Goal: Task Accomplishment & Management: Manage account settings

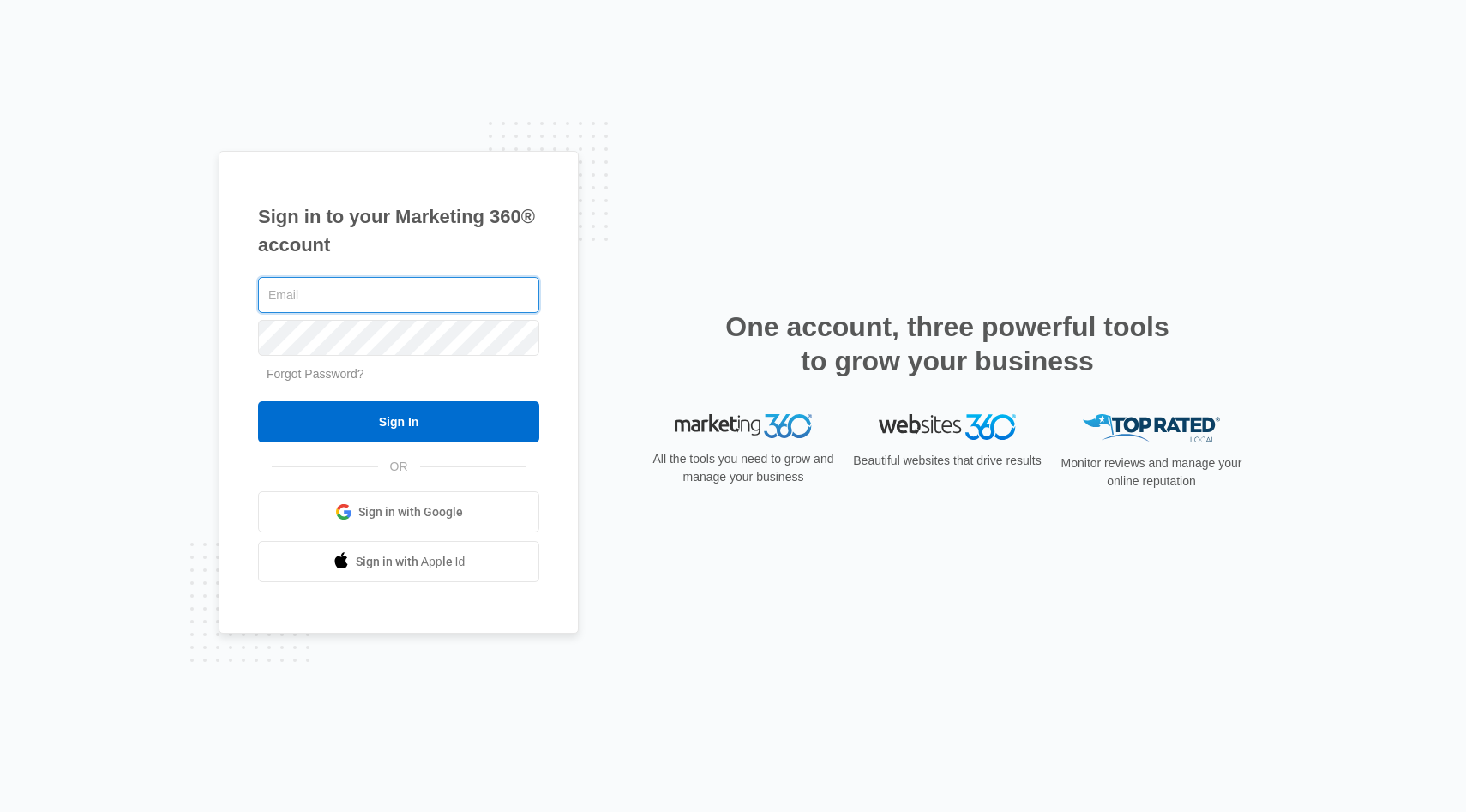
type input "laytoncody+madwire@gmail.com"
click at [412, 429] on input "Sign In" at bounding box center [398, 421] width 281 height 41
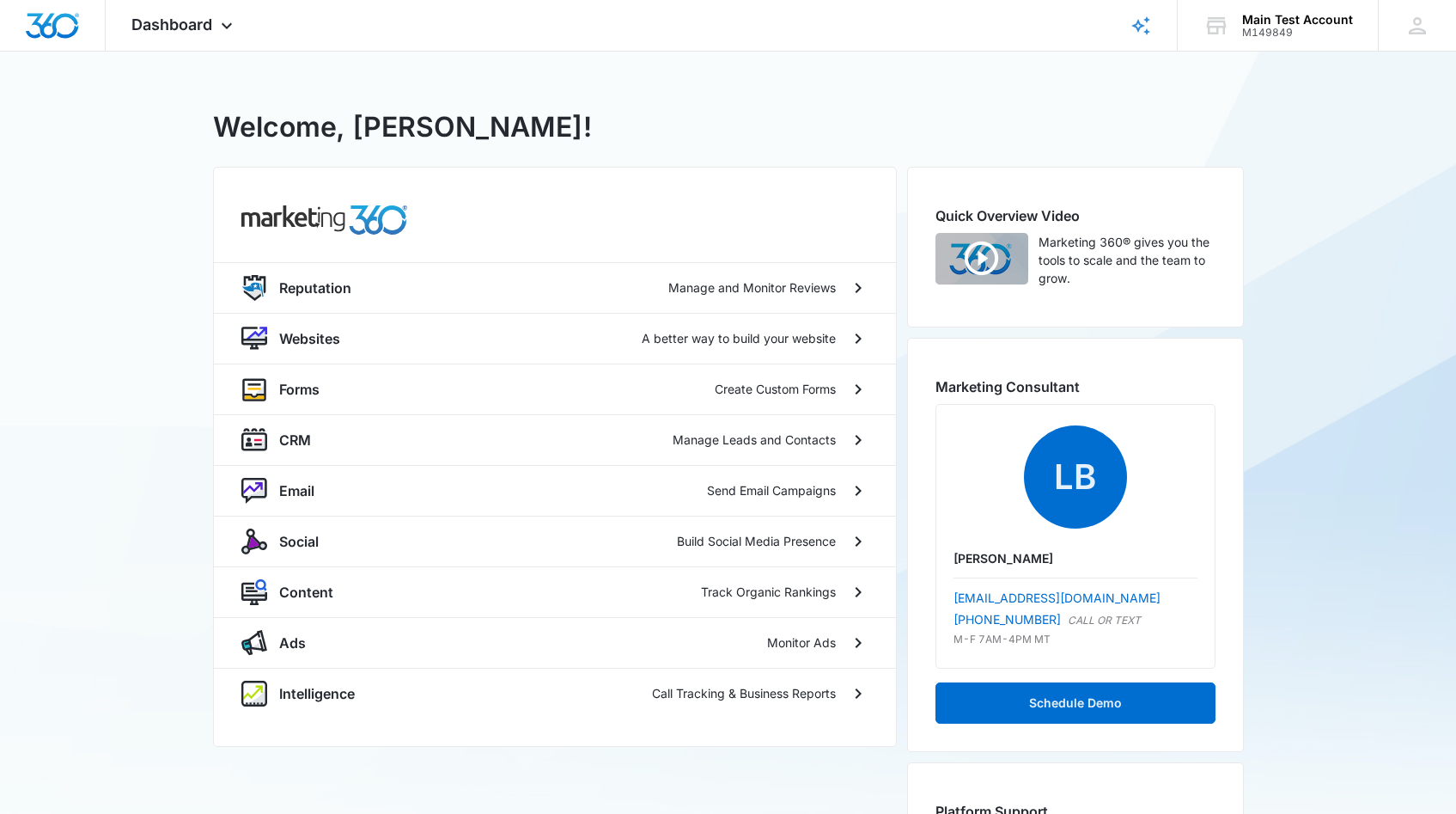
scroll to position [17, 0]
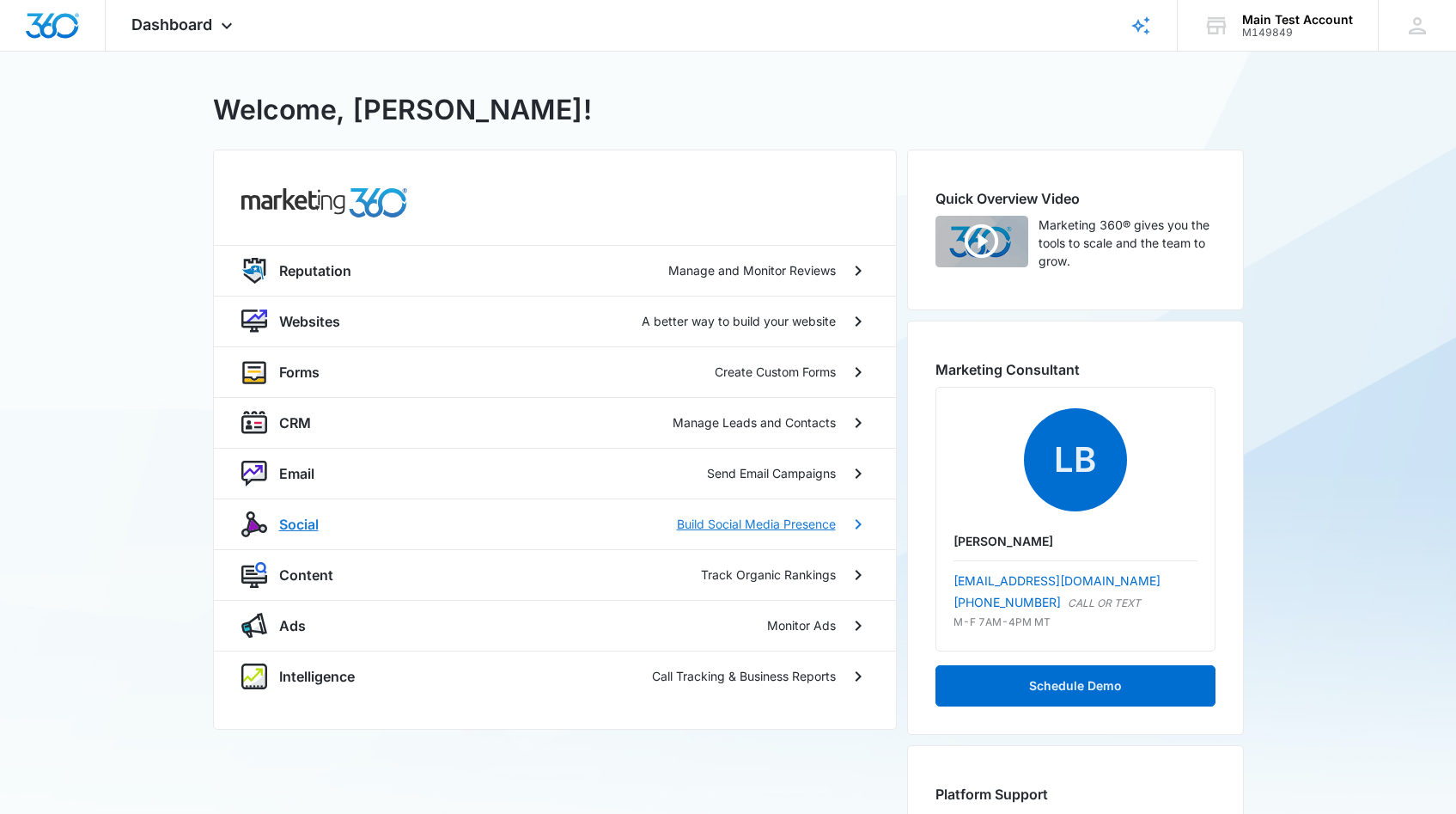
click at [361, 518] on div "Social Build Social Media Presence" at bounding box center [557, 523] width 557 height 20
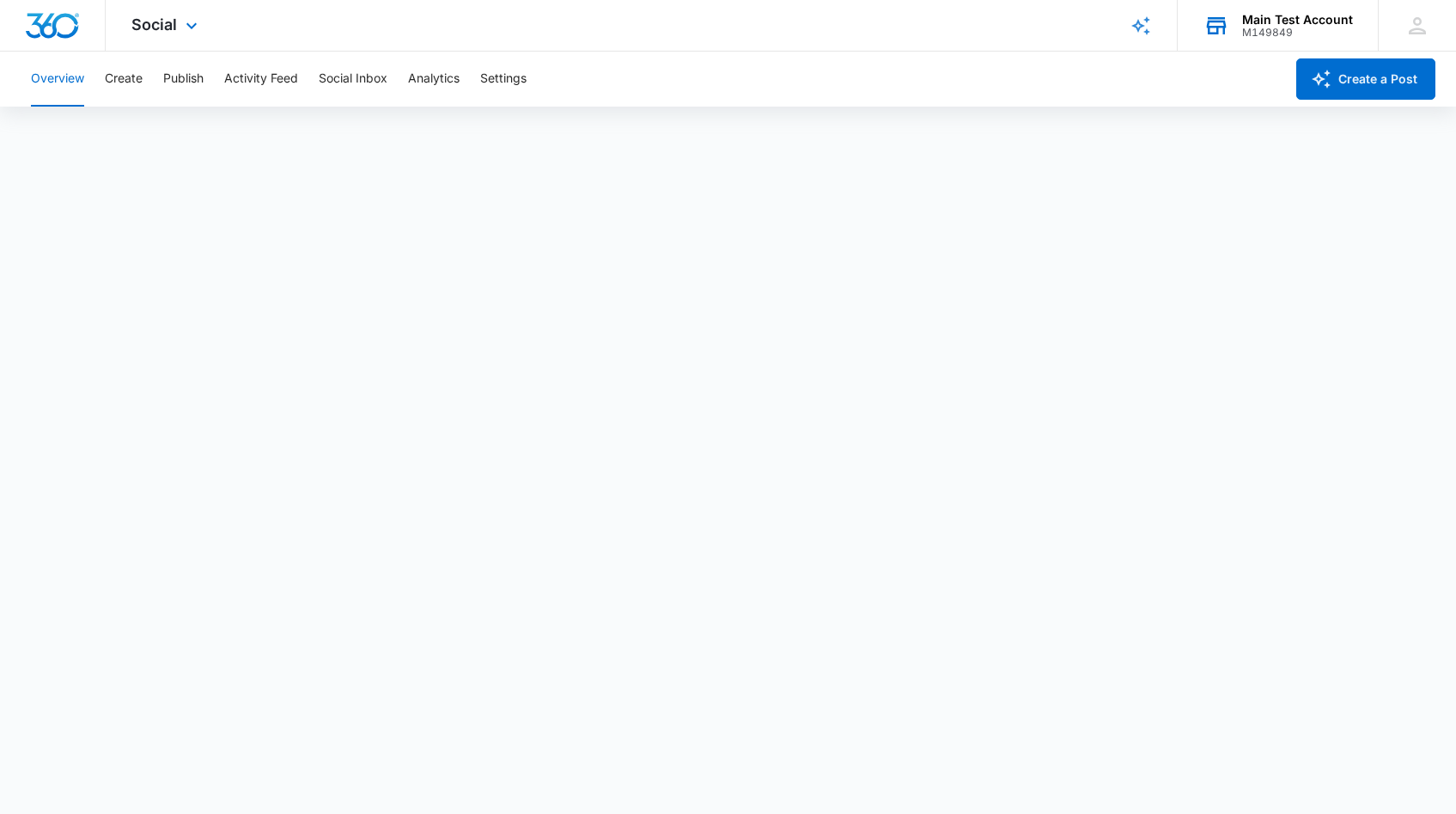
click at [1319, 28] on div "M149849" at bounding box center [1296, 33] width 111 height 13
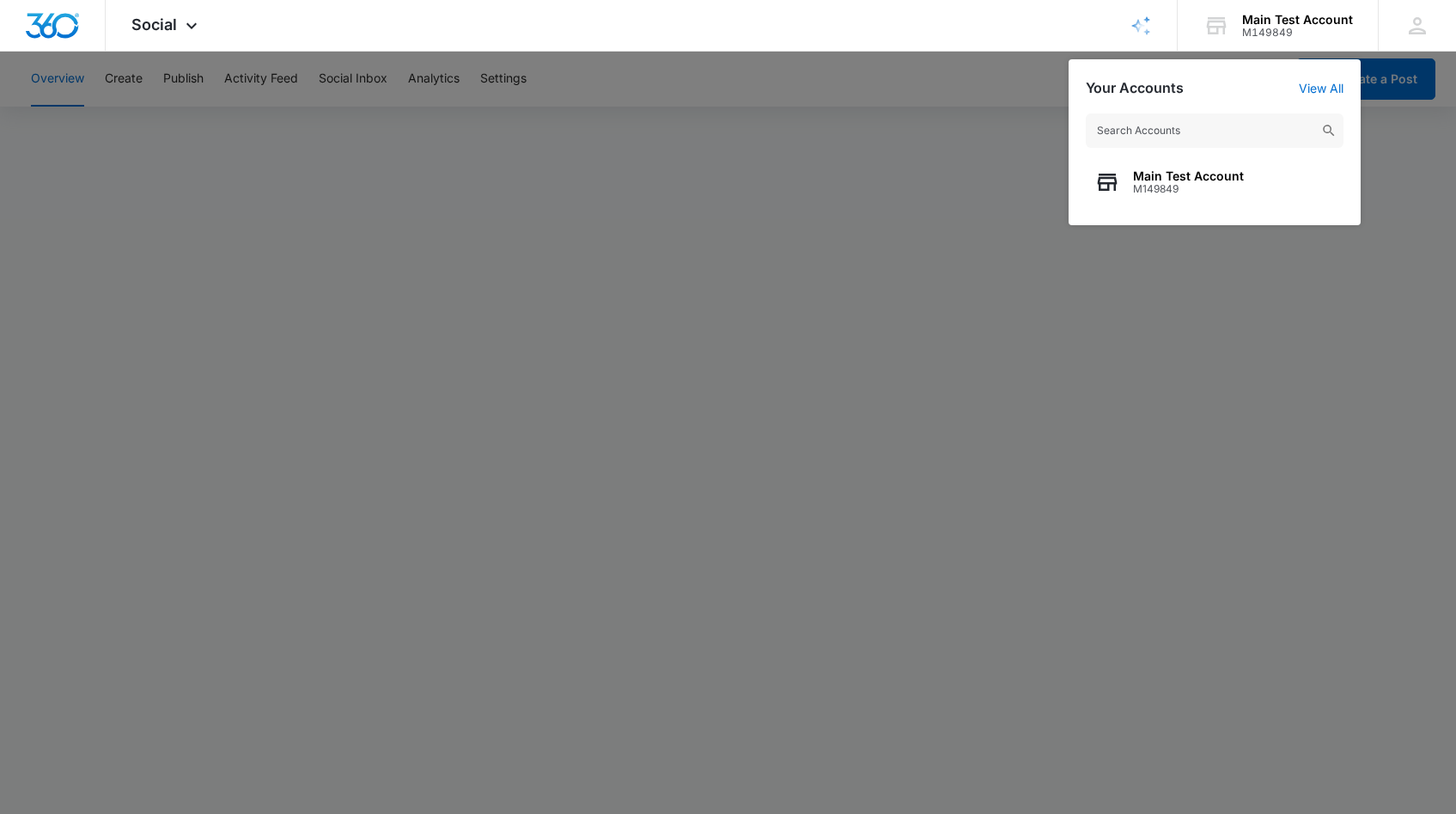
click at [1341, 310] on div at bounding box center [728, 407] width 1456 height 814
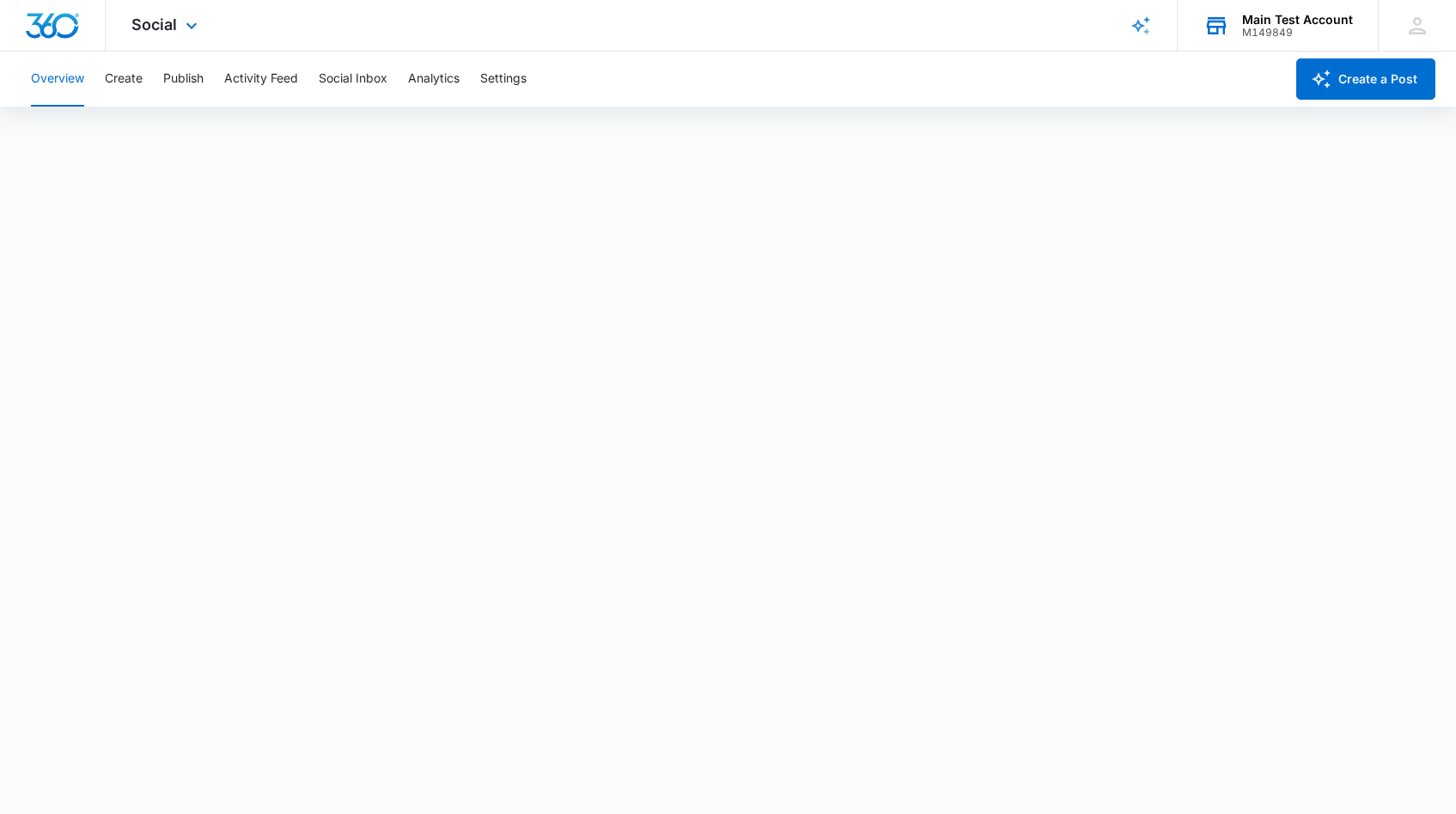
click at [1260, 17] on div "Main Test Account" at bounding box center [1296, 19] width 111 height 13
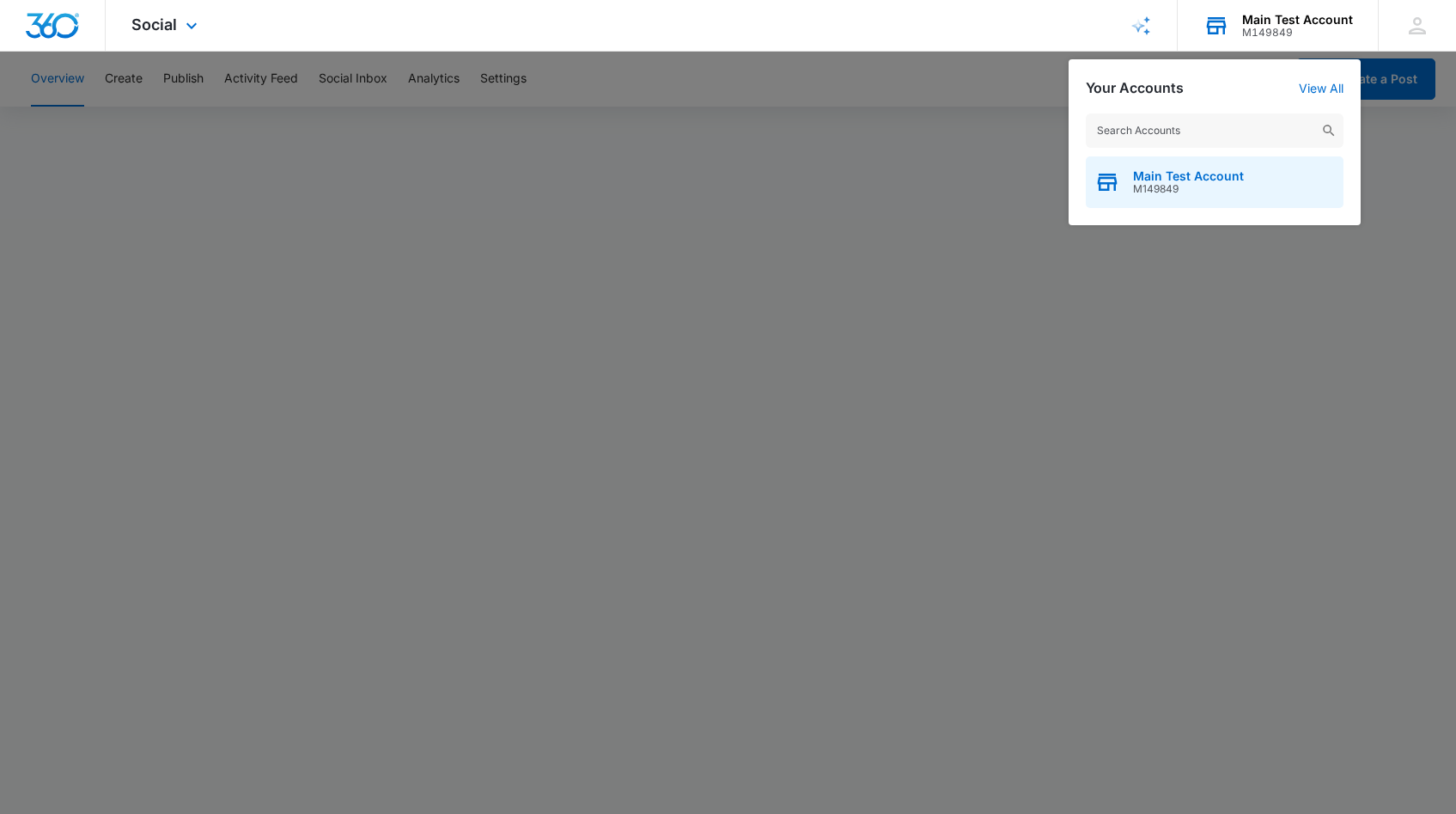
click at [1187, 189] on span "M149849" at bounding box center [1188, 189] width 111 height 13
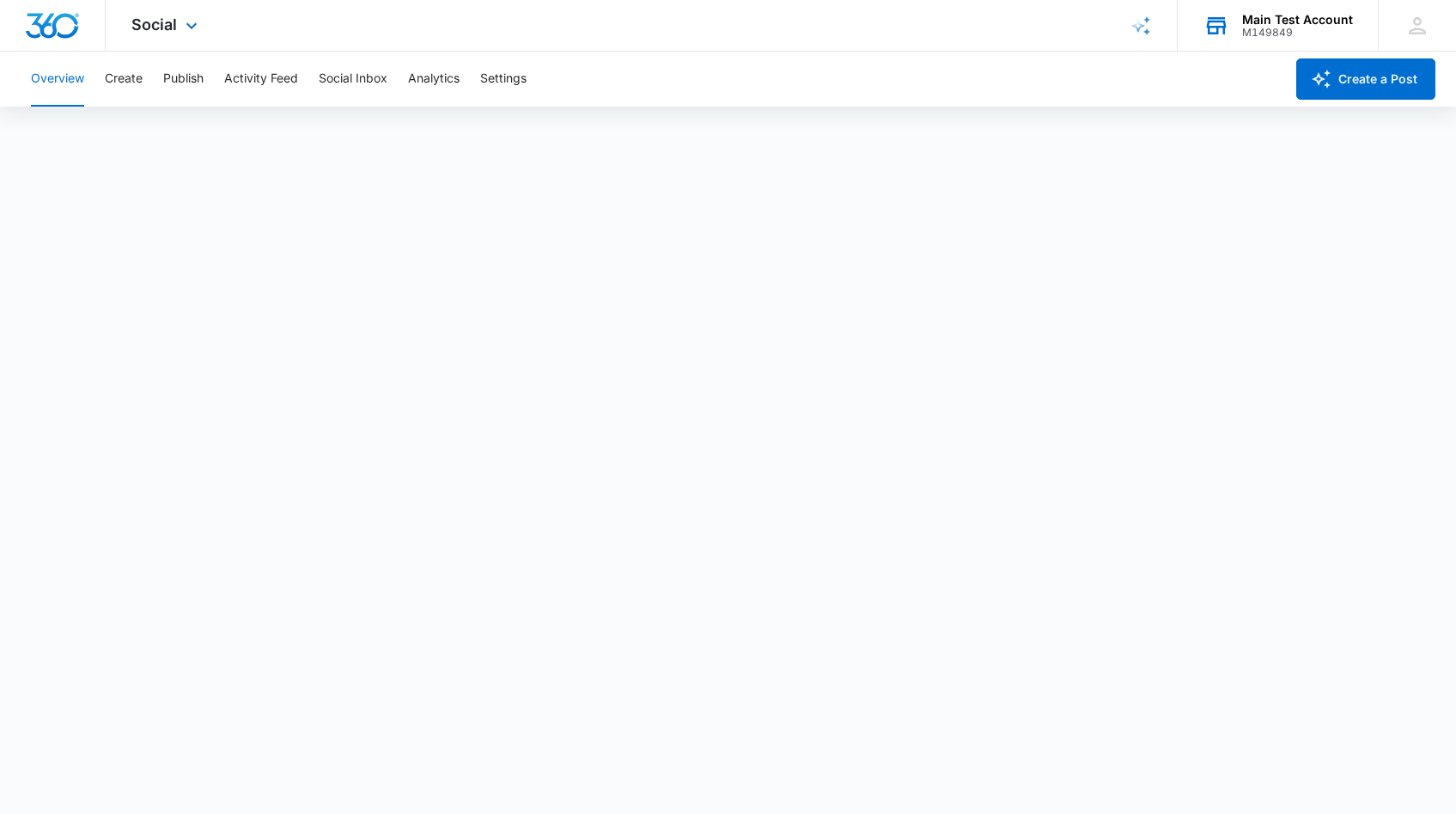
click at [1254, 28] on div "M149849" at bounding box center [1296, 33] width 111 height 13
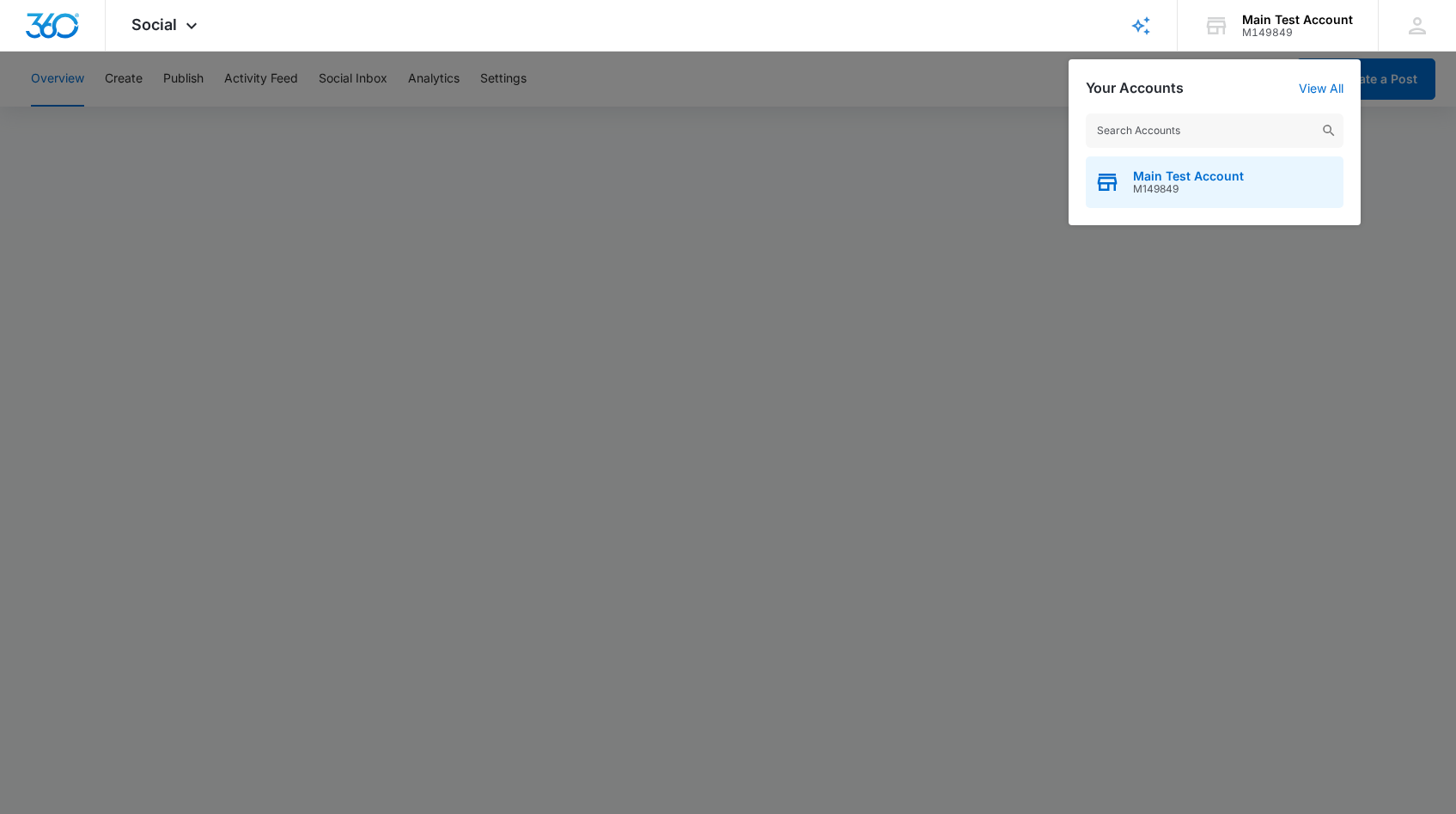
click at [1192, 172] on span "Main Test Account" at bounding box center [1188, 176] width 111 height 13
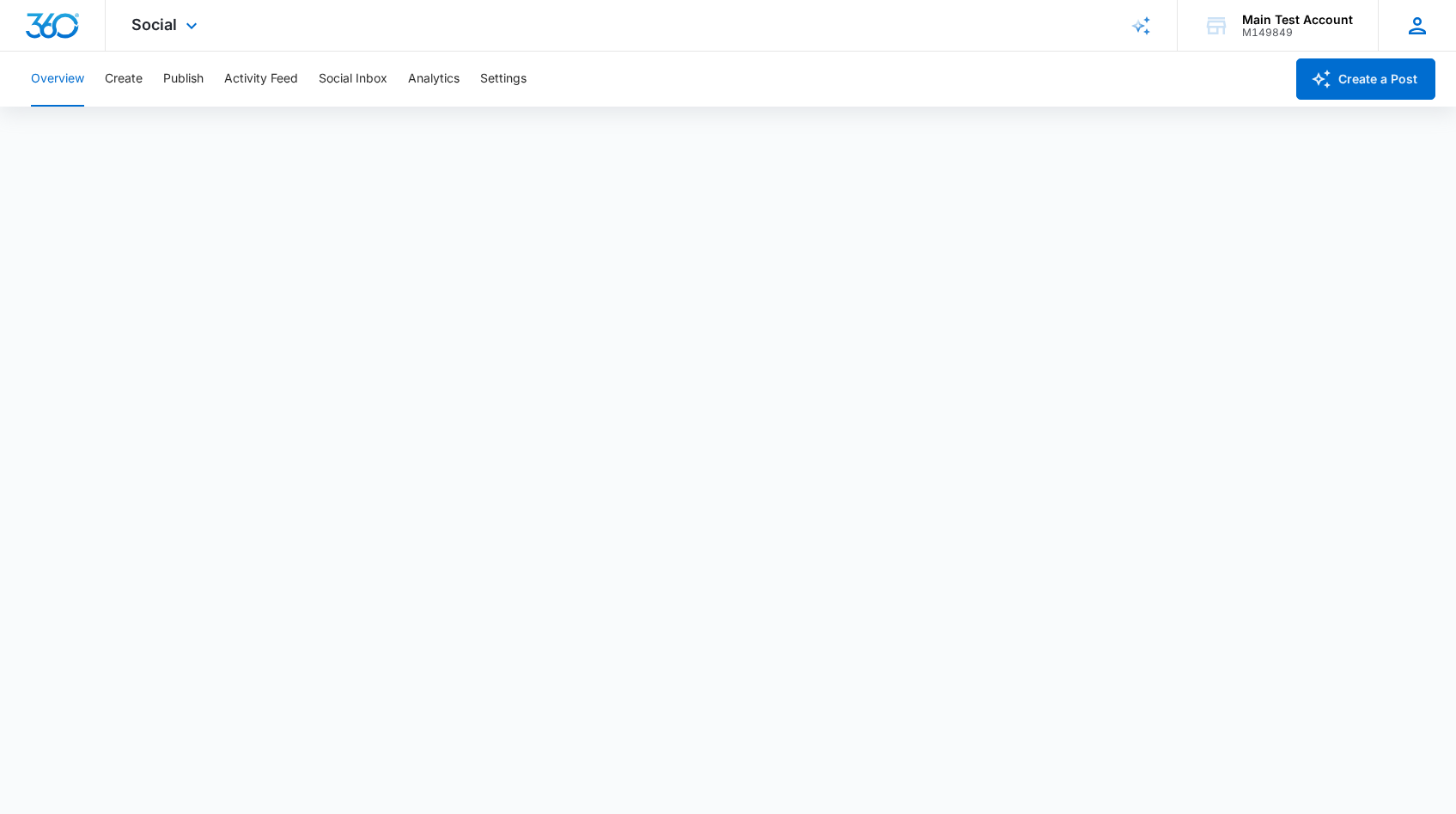
click at [1432, 33] on div "CL Cody Layton laytoncody+madwire@gmail.com My Profile Notifications Support Lo…" at bounding box center [1416, 25] width 78 height 51
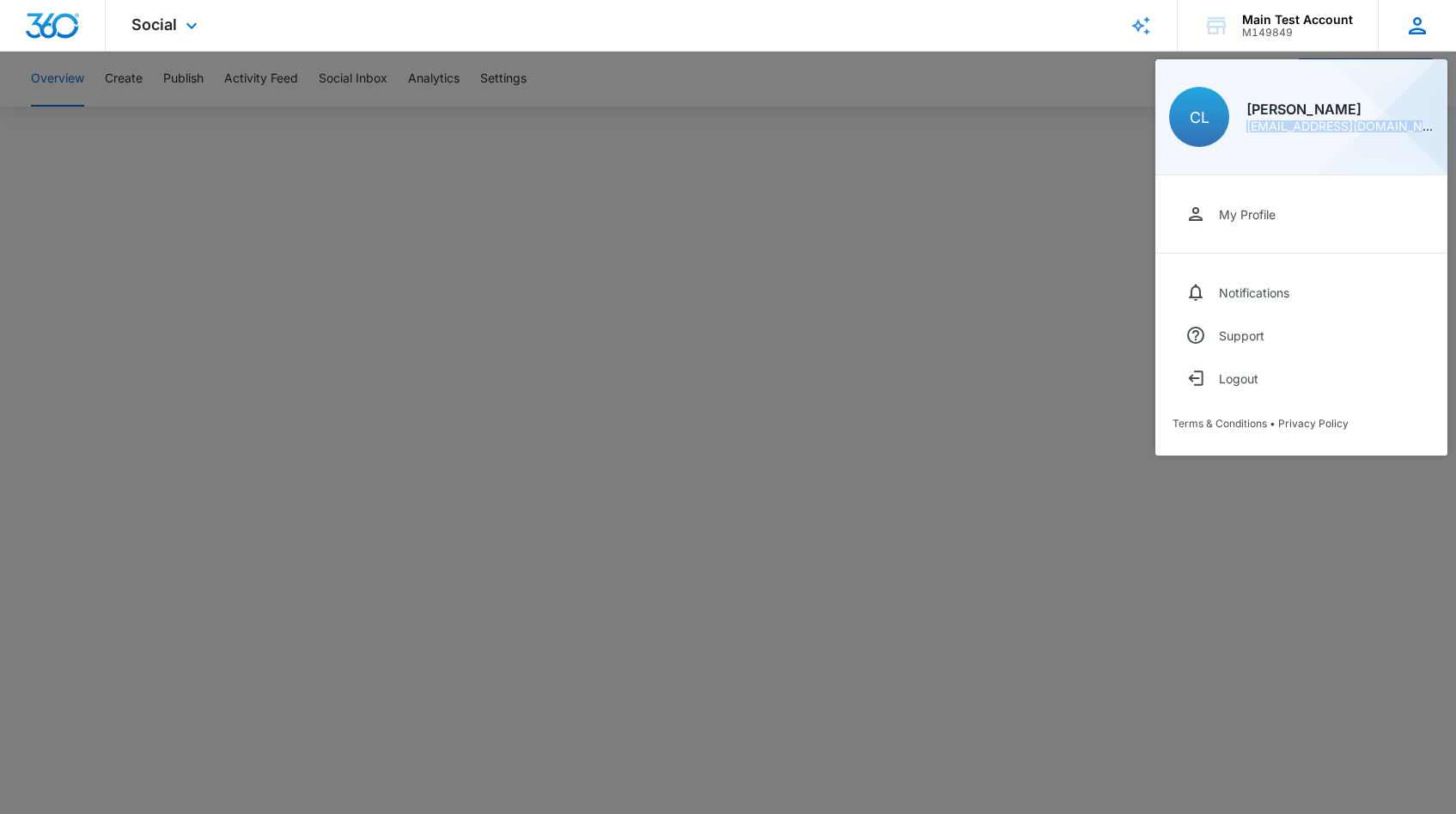
drag, startPoint x: 1243, startPoint y: 129, endPoint x: 1440, endPoint y: 137, distance: 197.2
click at [1440, 137] on div "CL Cody Layton laytoncody+madwire@gmail.com" at bounding box center [1301, 117] width 292 height 116
click at [1402, 510] on div at bounding box center [728, 407] width 1456 height 814
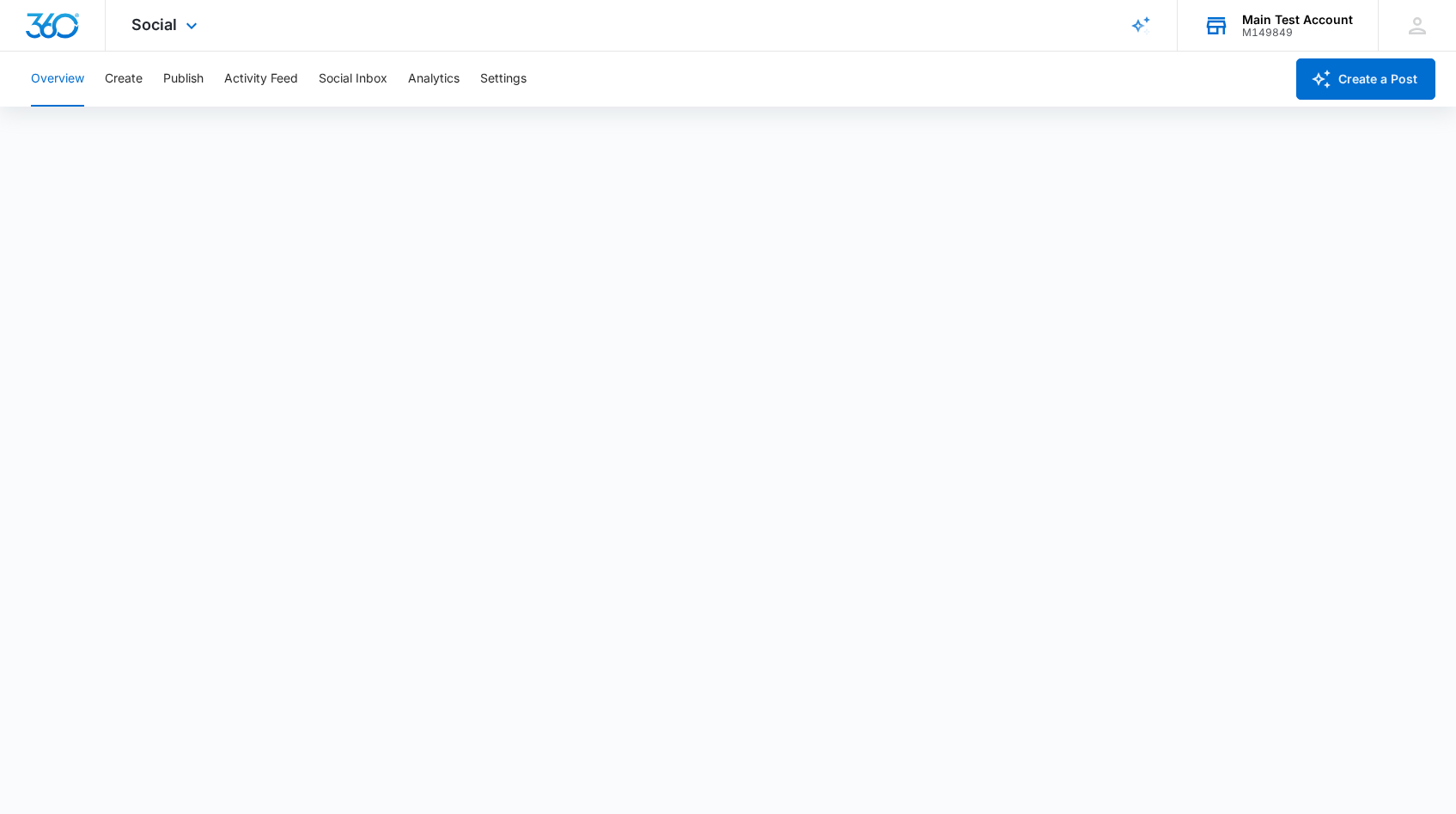
click at [1330, 12] on div "Main Test Account M149849 Your Accounts View All" at bounding box center [1277, 25] width 200 height 51
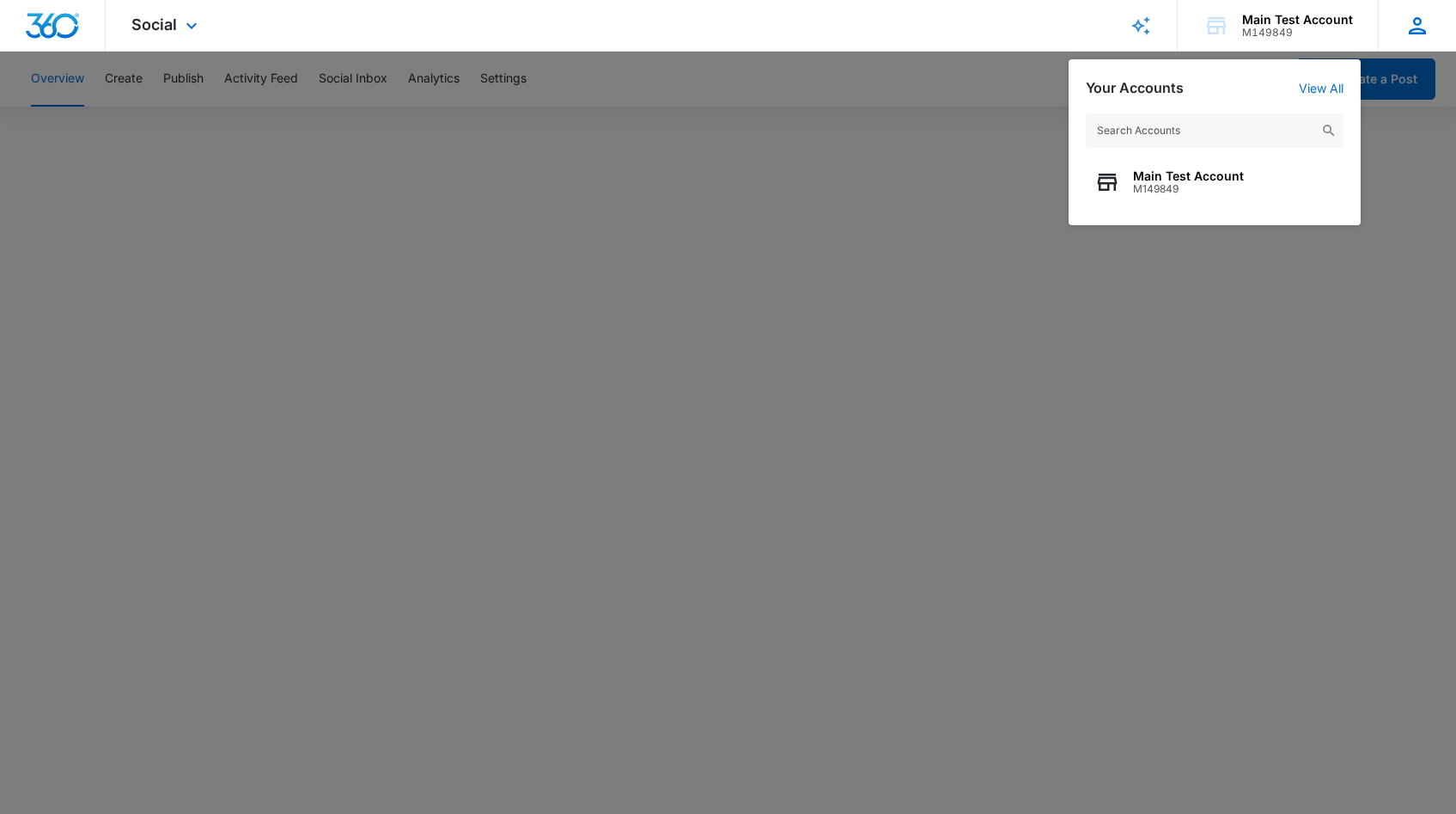
click at [1395, 27] on div "CL Cody Layton laytoncody+madwire@gmail.com My Profile Notifications Support Lo…" at bounding box center [1416, 25] width 78 height 51
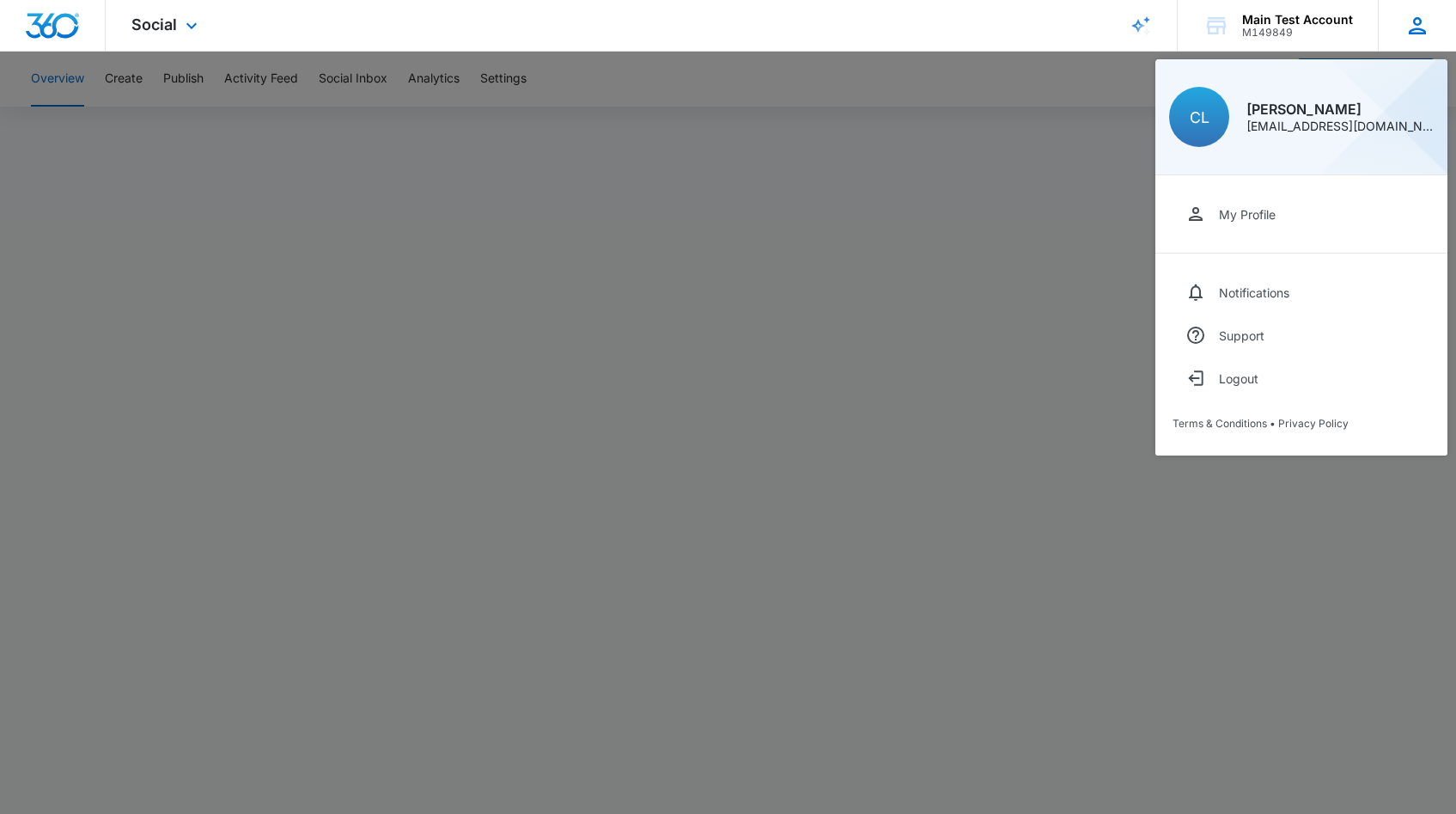
click at [1278, 126] on div "[EMAIL_ADDRESS][DOMAIN_NAME]" at bounding box center [1340, 126] width 188 height 13
copy div "[EMAIL_ADDRESS][DOMAIN_NAME]"
click at [1014, 441] on div at bounding box center [728, 407] width 1456 height 814
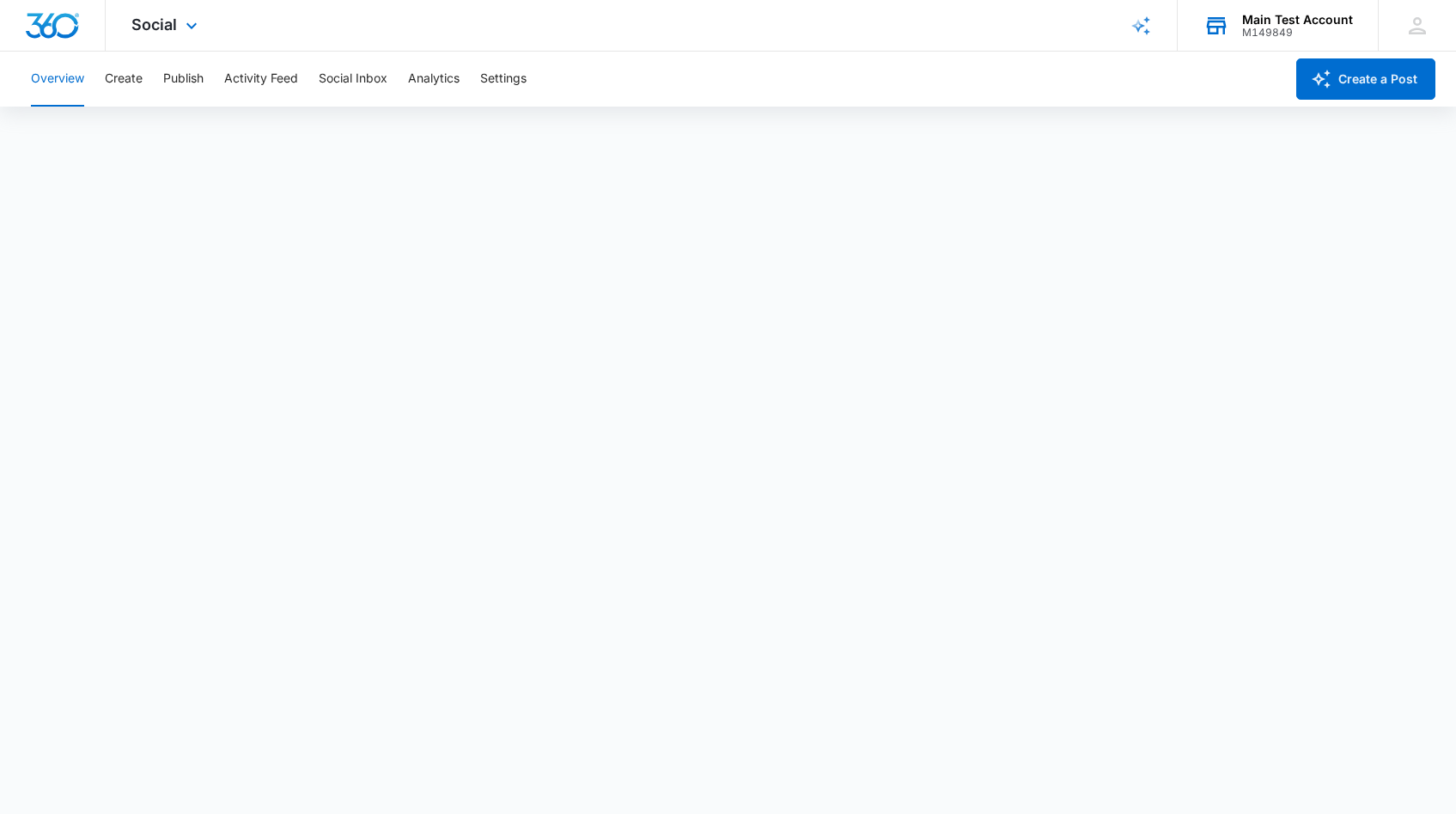
click at [1274, 27] on div "M149849" at bounding box center [1296, 33] width 111 height 13
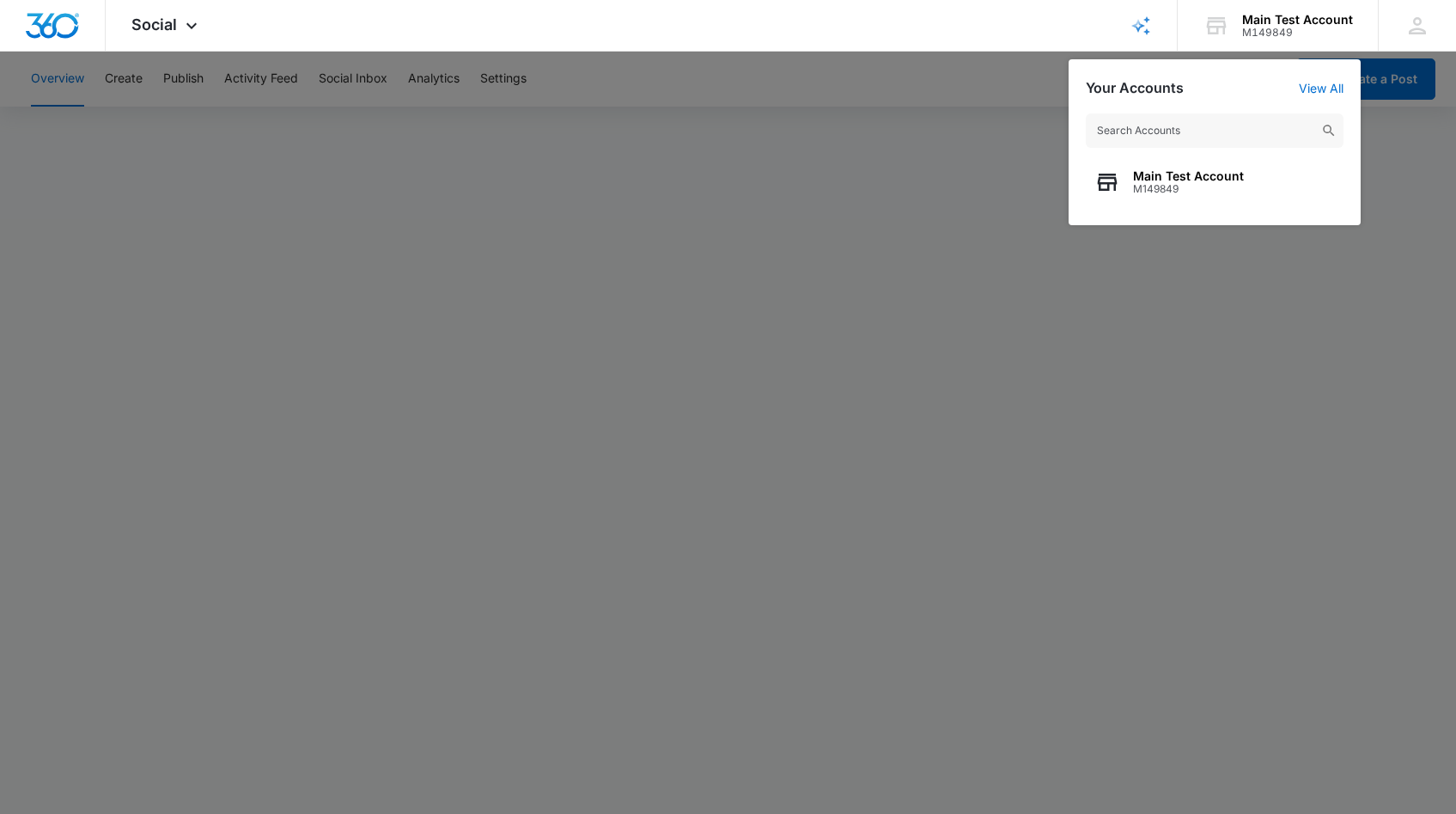
click at [1374, 342] on div at bounding box center [728, 407] width 1456 height 814
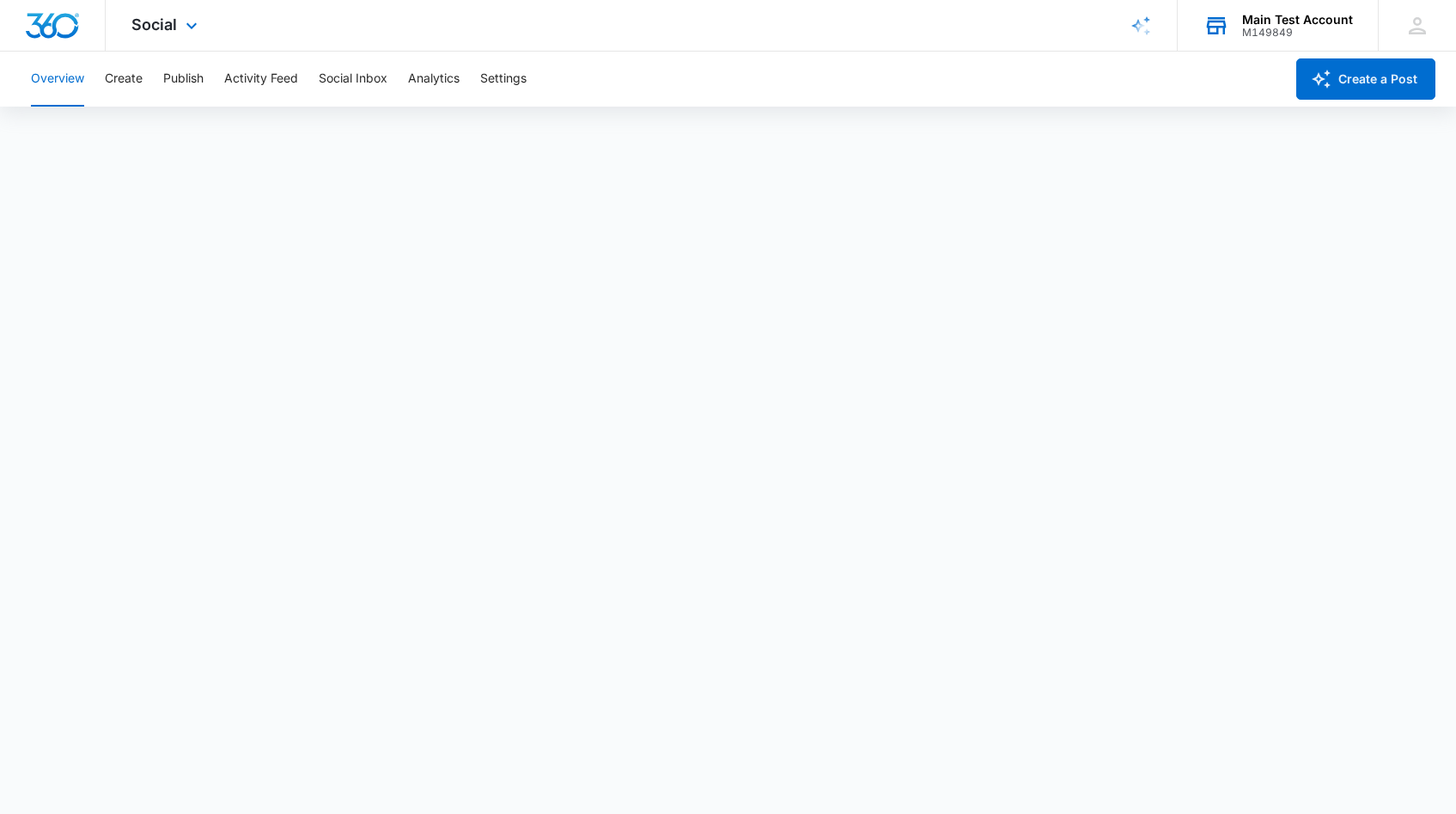
click at [1308, 15] on div "Main Test Account" at bounding box center [1296, 19] width 111 height 13
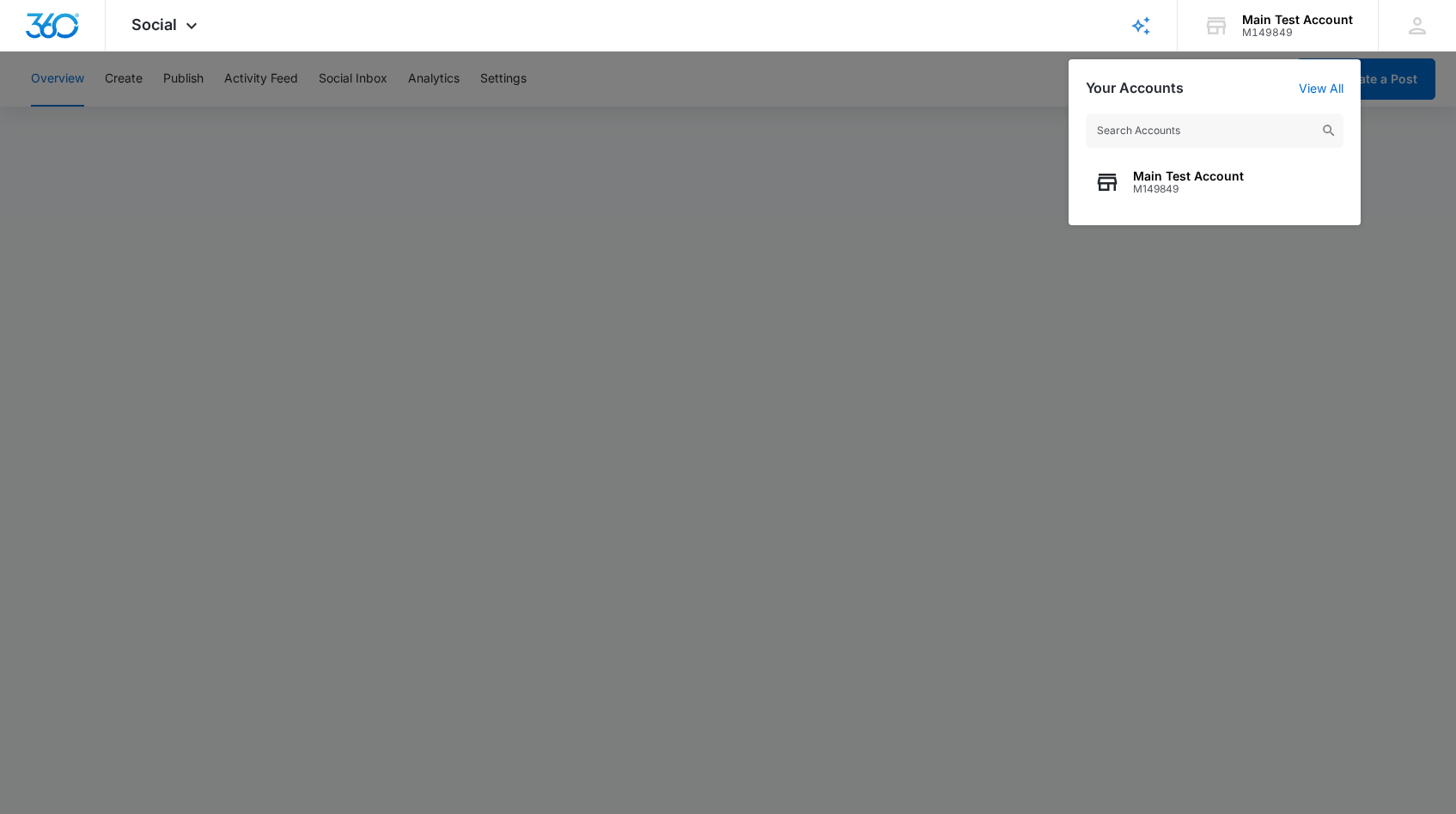
click at [1372, 471] on div at bounding box center [728, 407] width 1456 height 814
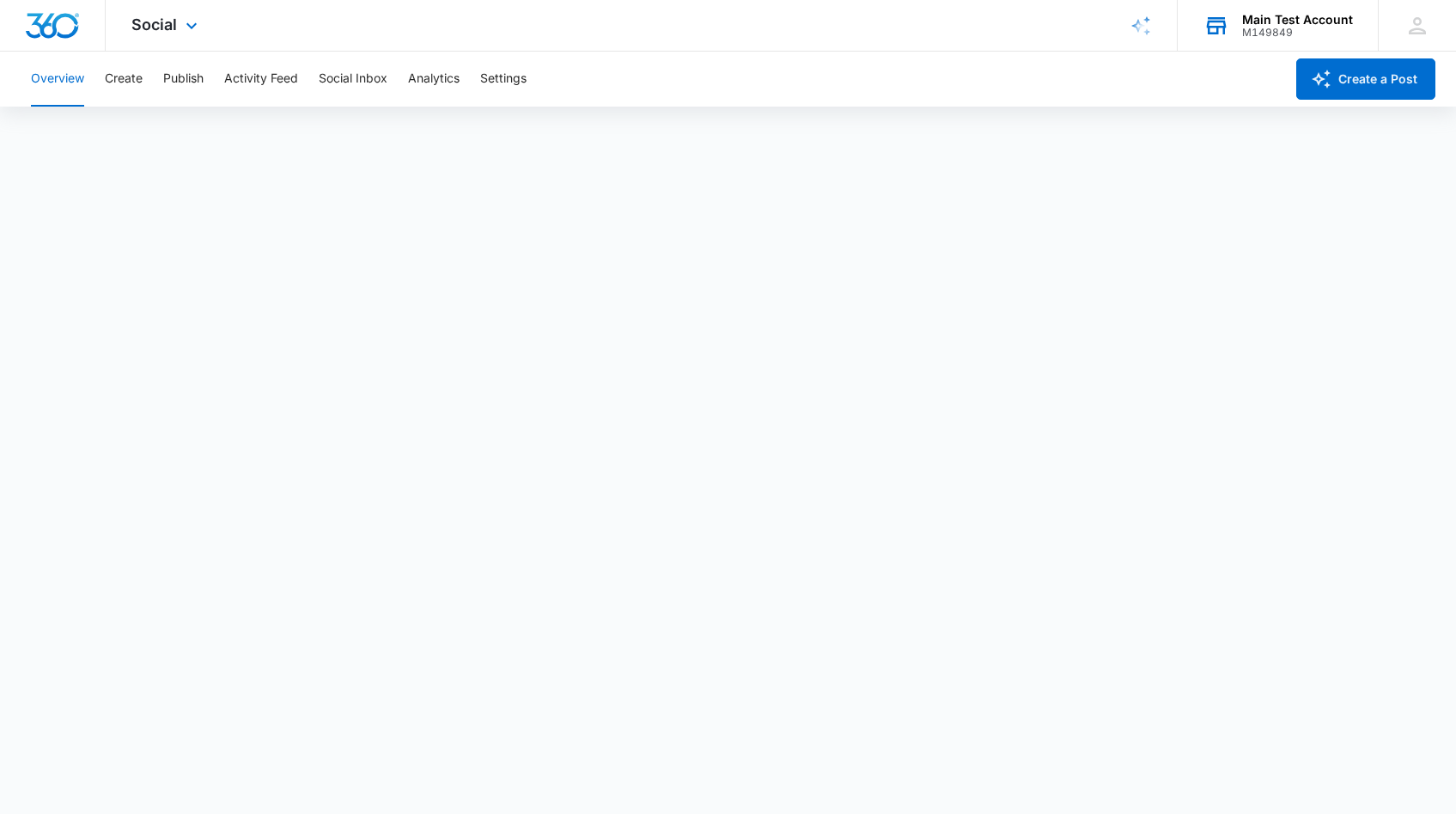
click at [1282, 33] on div "M149849" at bounding box center [1296, 33] width 111 height 13
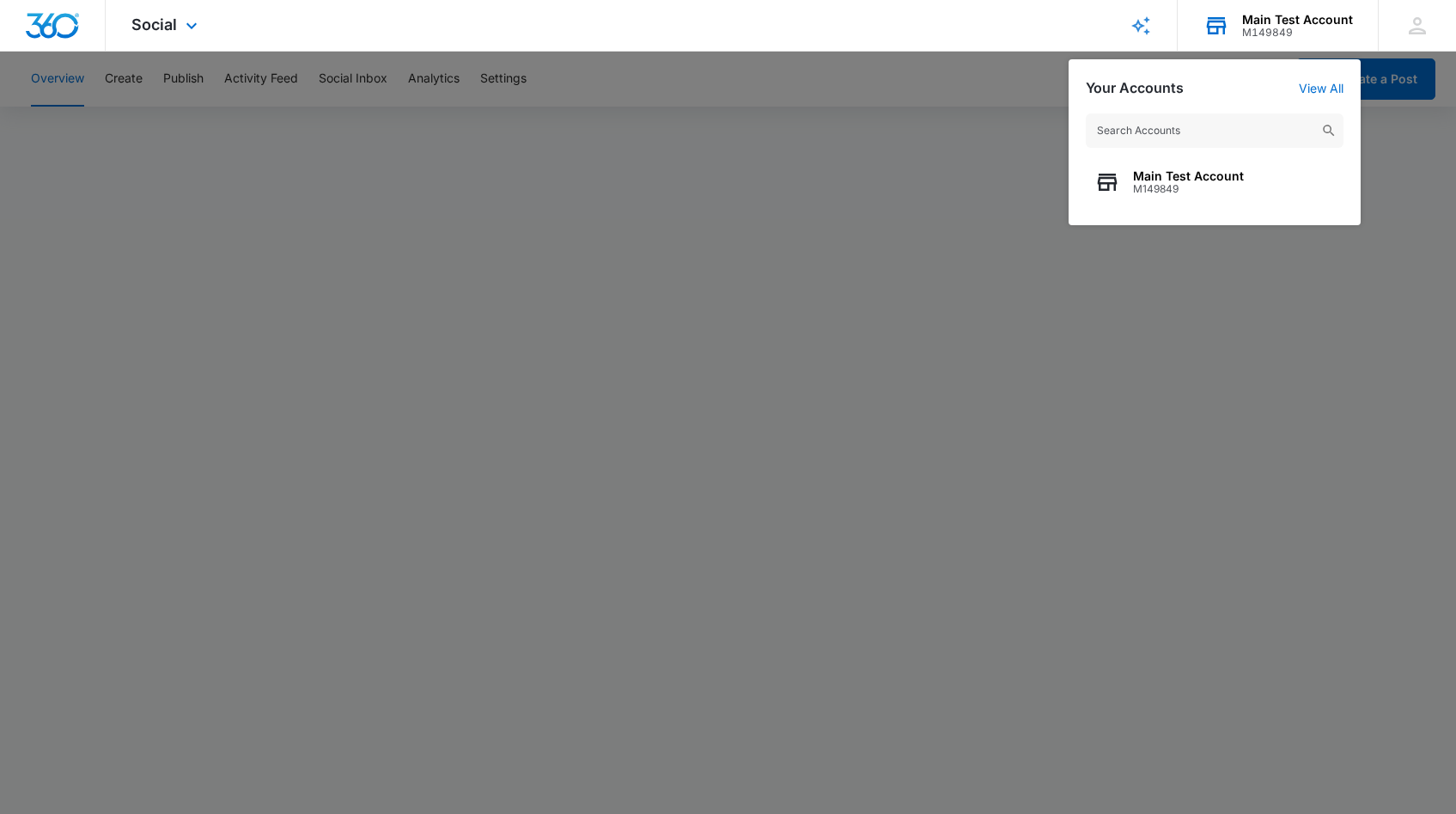
click at [1185, 133] on input "text" at bounding box center [1215, 131] width 258 height 35
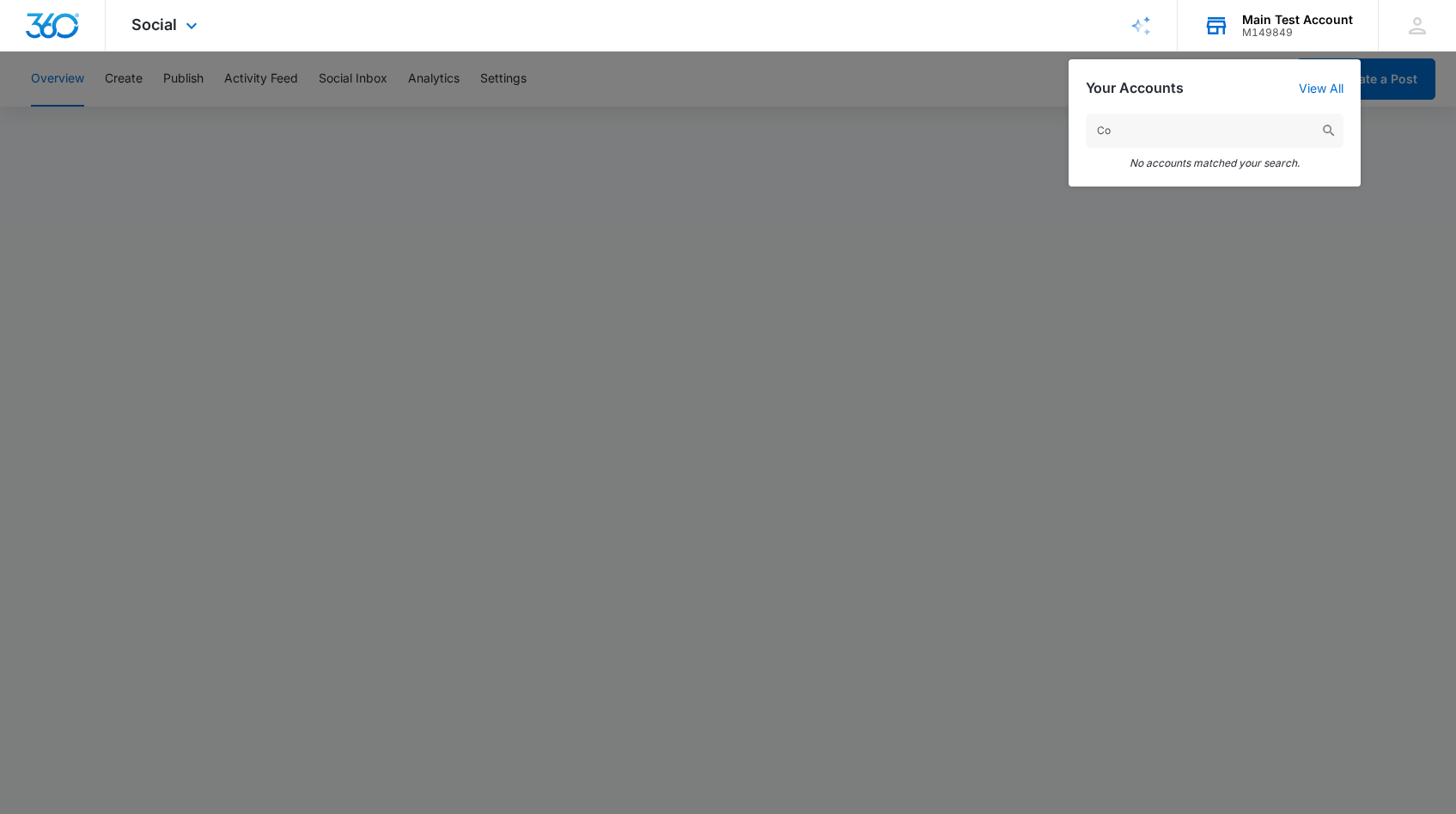
type input "C"
